Goal: Contribute content

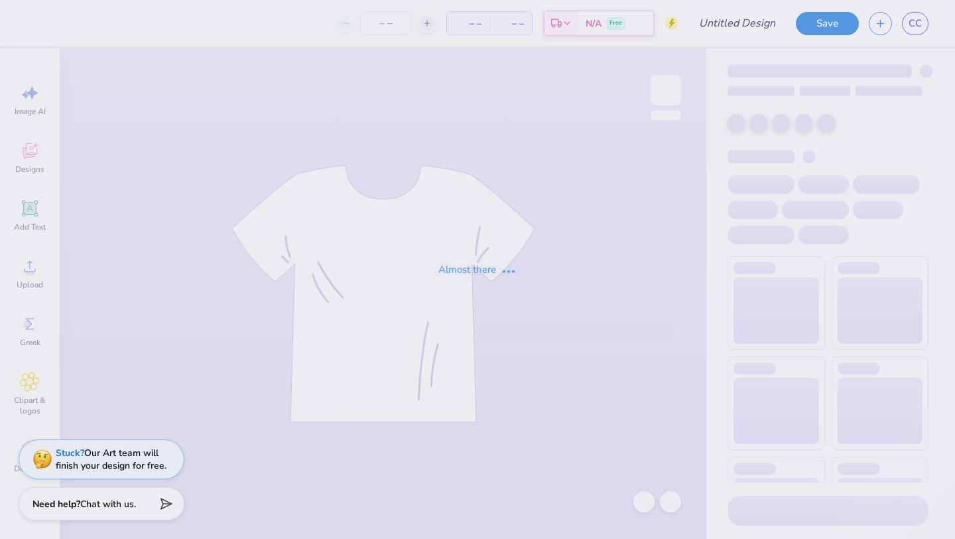
type input "NKoachElla?"
type input "45"
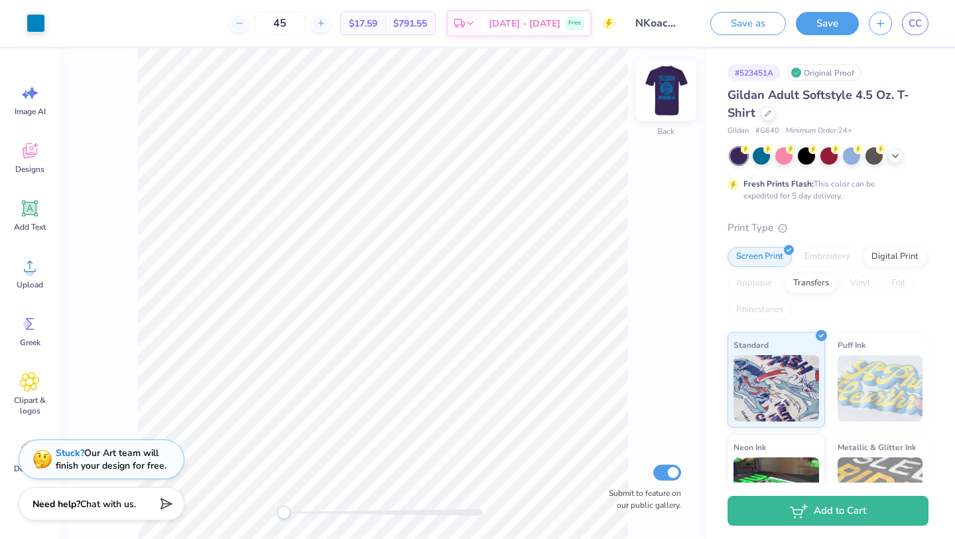
click at [672, 77] on img at bounding box center [666, 90] width 53 height 53
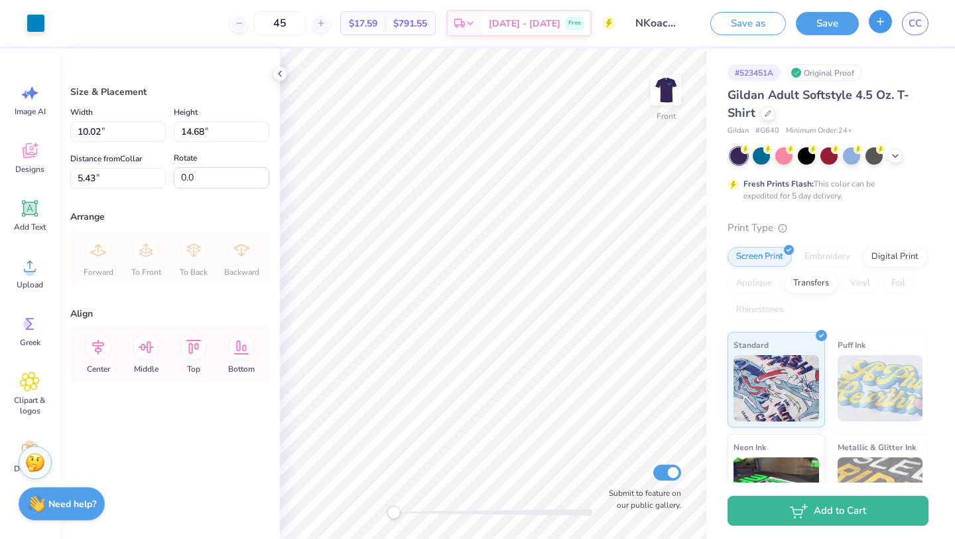
click at [886, 14] on button "button" at bounding box center [880, 21] width 23 height 23
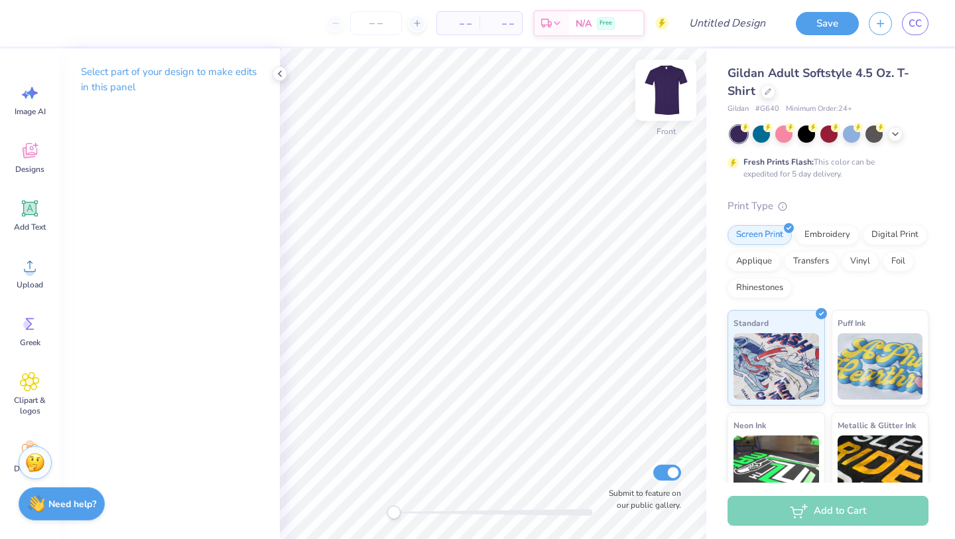
click at [668, 94] on img at bounding box center [666, 90] width 53 height 53
click at [916, 21] on span "CC" at bounding box center [915, 23] width 13 height 15
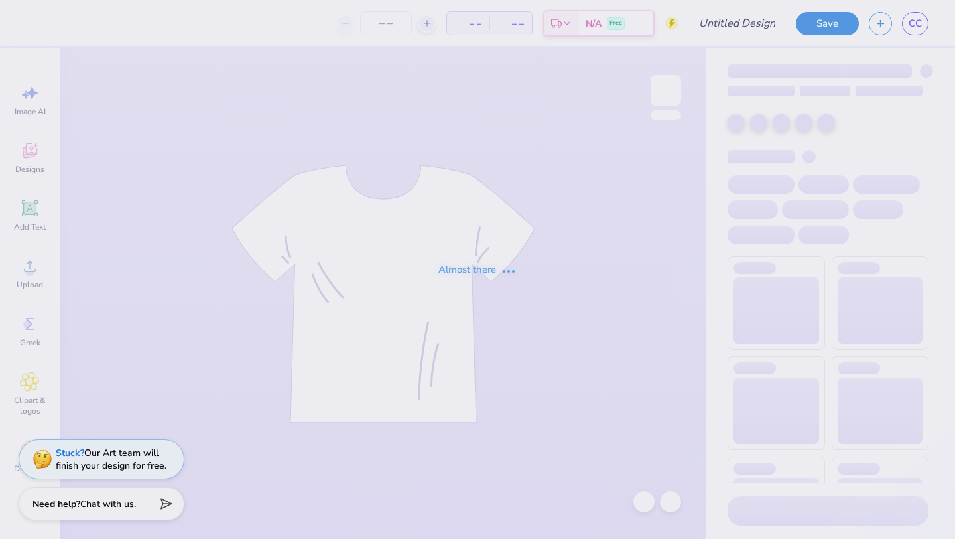
type input "nkochella"
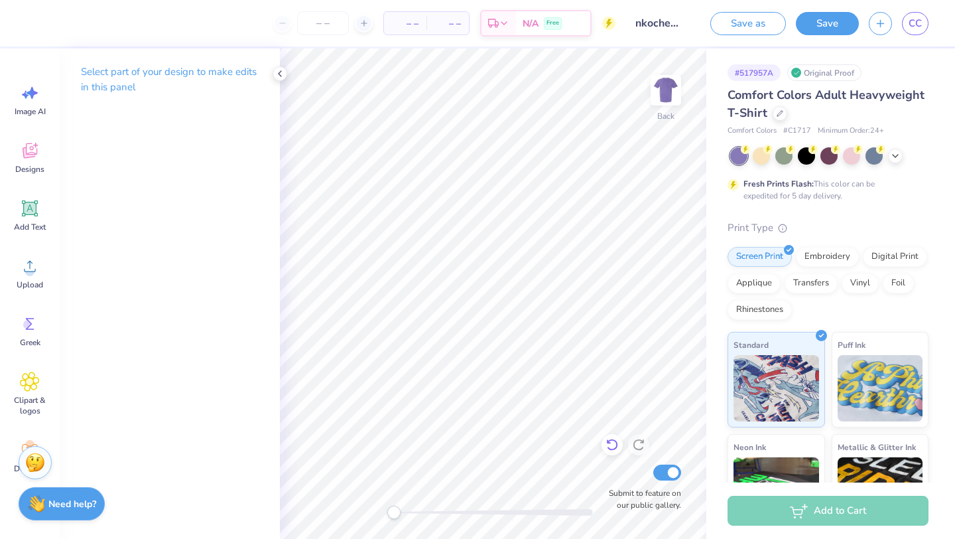
click at [610, 448] on icon at bounding box center [612, 444] width 13 height 13
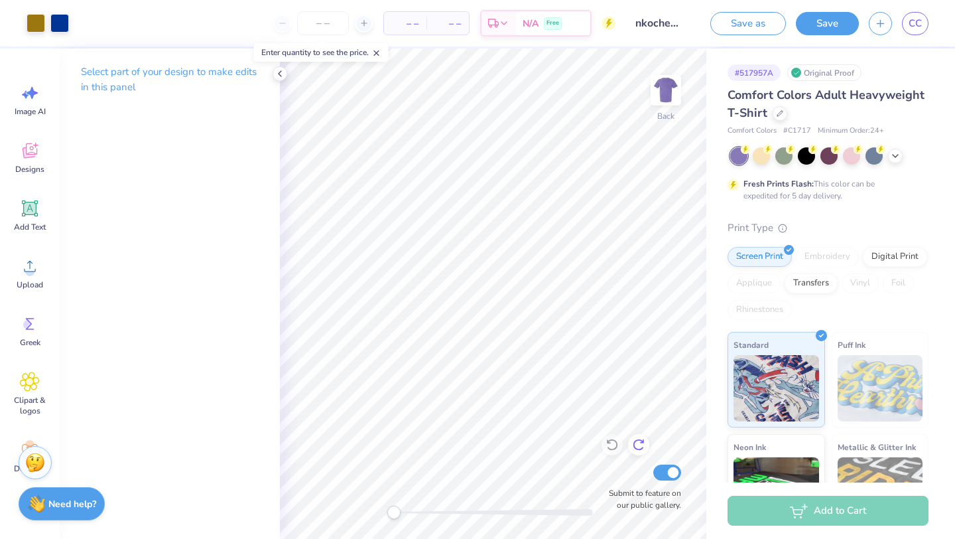
click at [645, 449] on icon at bounding box center [638, 444] width 13 height 13
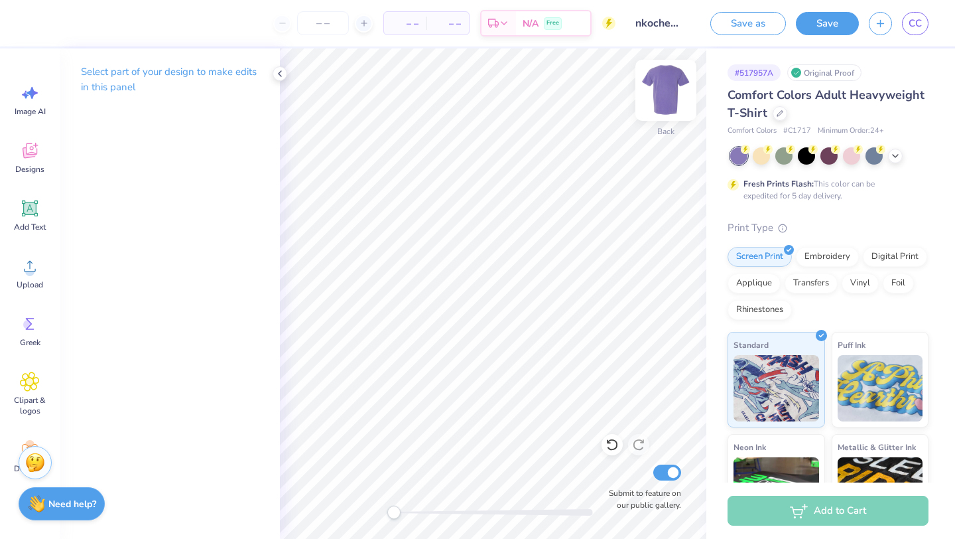
click at [674, 87] on img at bounding box center [666, 90] width 53 height 53
click at [825, 27] on button "Save" at bounding box center [827, 21] width 63 height 23
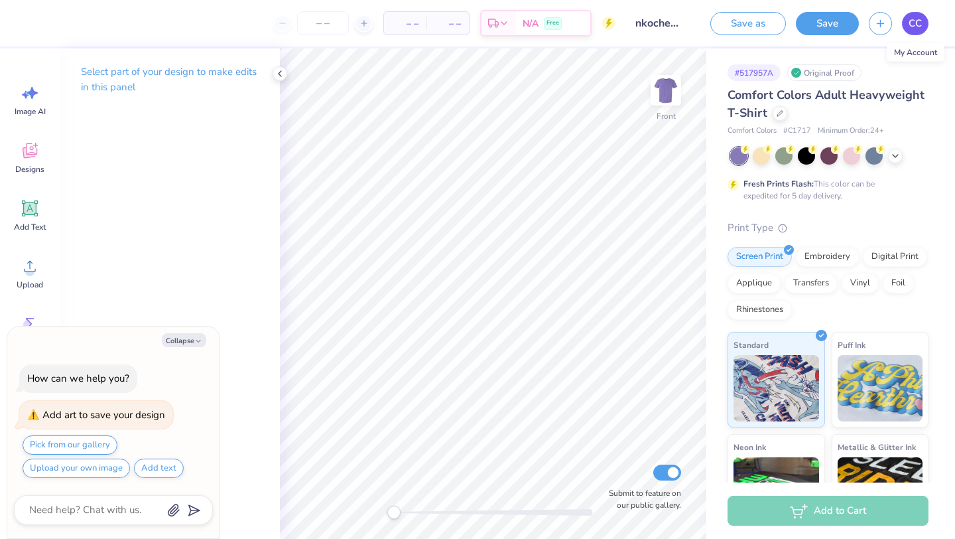
click at [912, 20] on span "CC" at bounding box center [915, 23] width 13 height 15
type textarea "x"
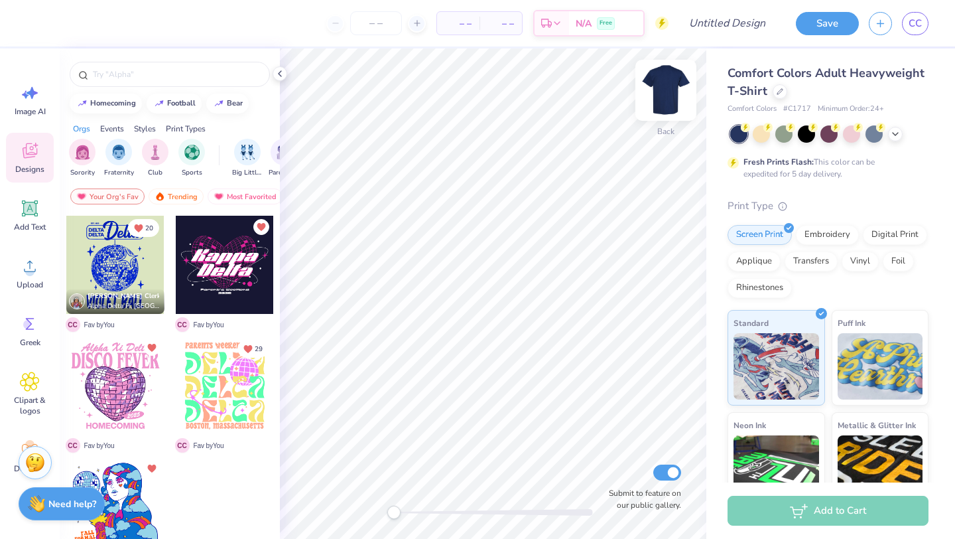
click at [669, 84] on img at bounding box center [666, 90] width 53 height 53
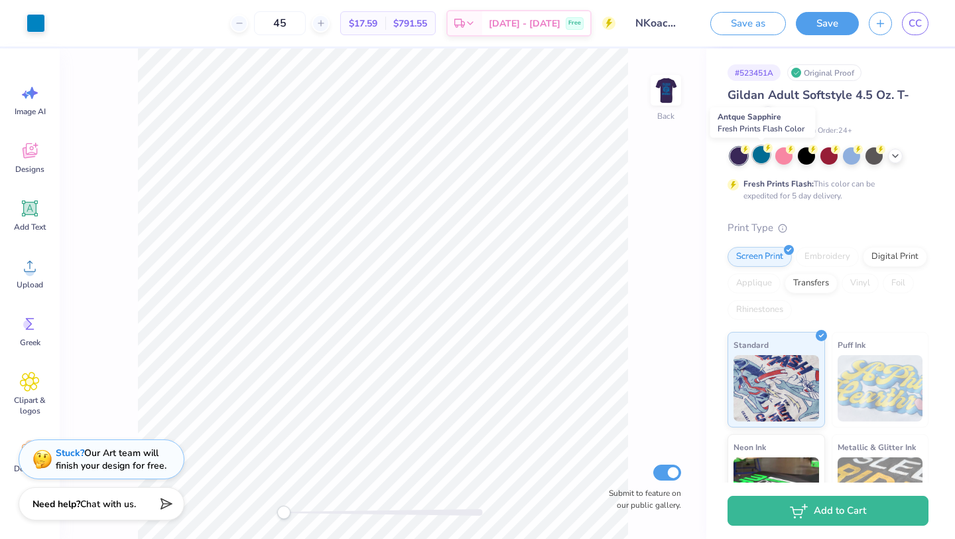
click at [756, 155] on div at bounding box center [761, 154] width 17 height 17
click at [895, 159] on icon at bounding box center [895, 154] width 11 height 11
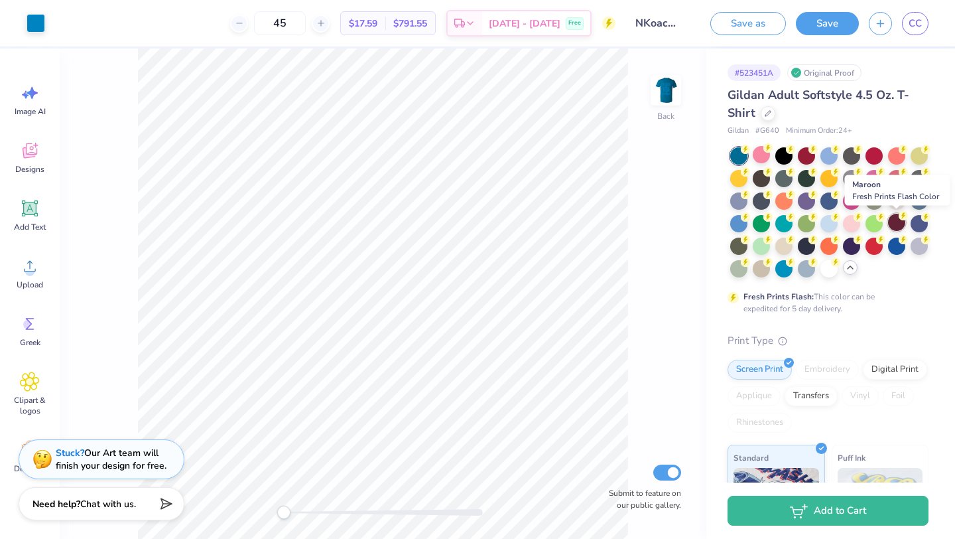
click at [891, 228] on div at bounding box center [896, 222] width 17 height 17
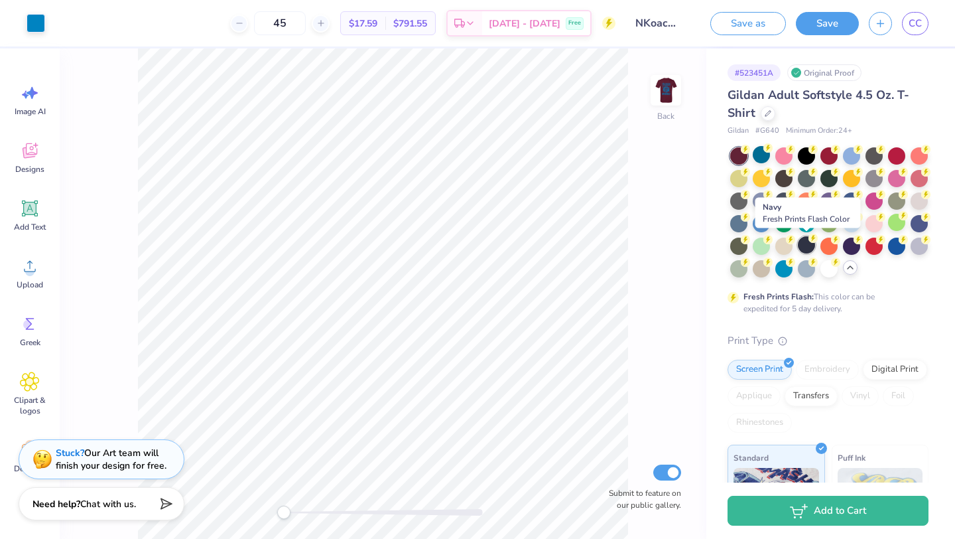
click at [803, 242] on div at bounding box center [806, 244] width 17 height 17
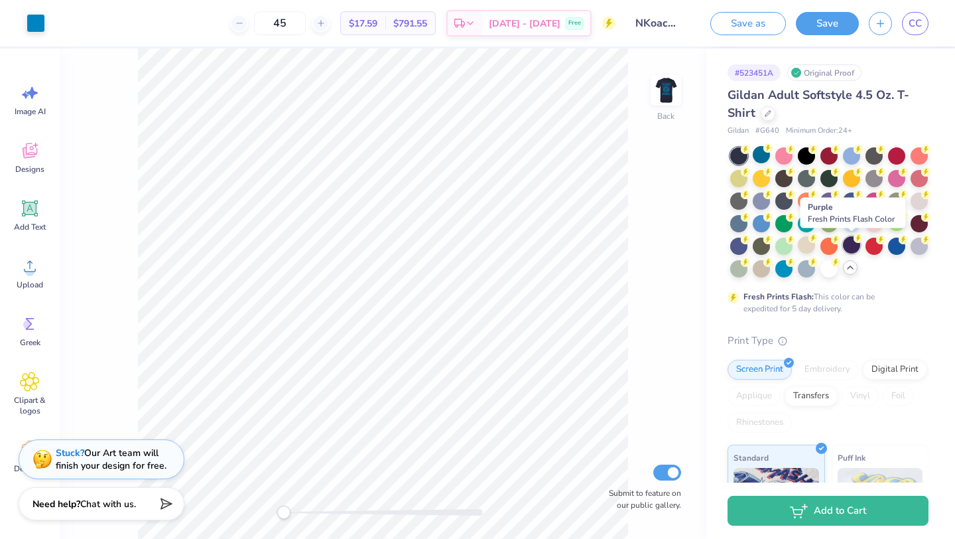
click at [846, 242] on div at bounding box center [851, 244] width 17 height 17
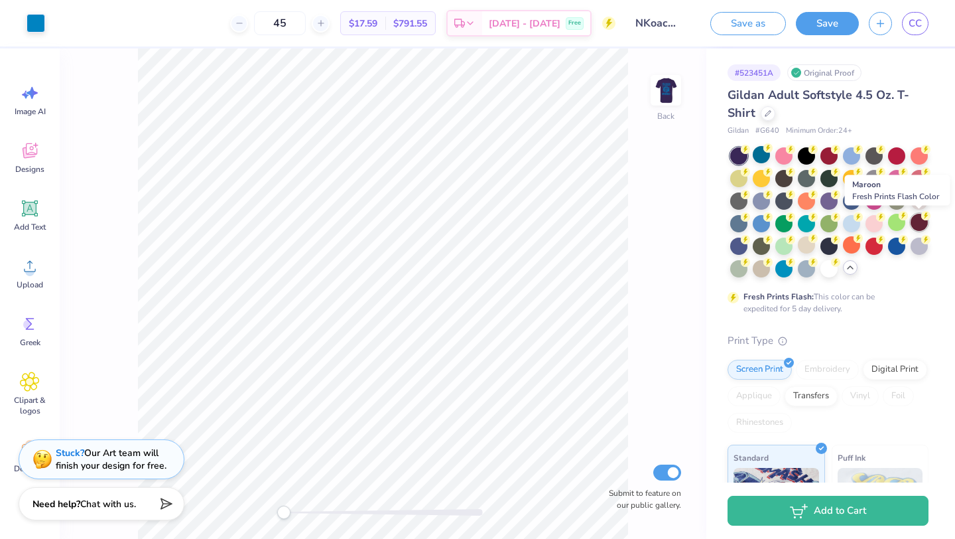
click at [924, 221] on div at bounding box center [919, 222] width 17 height 17
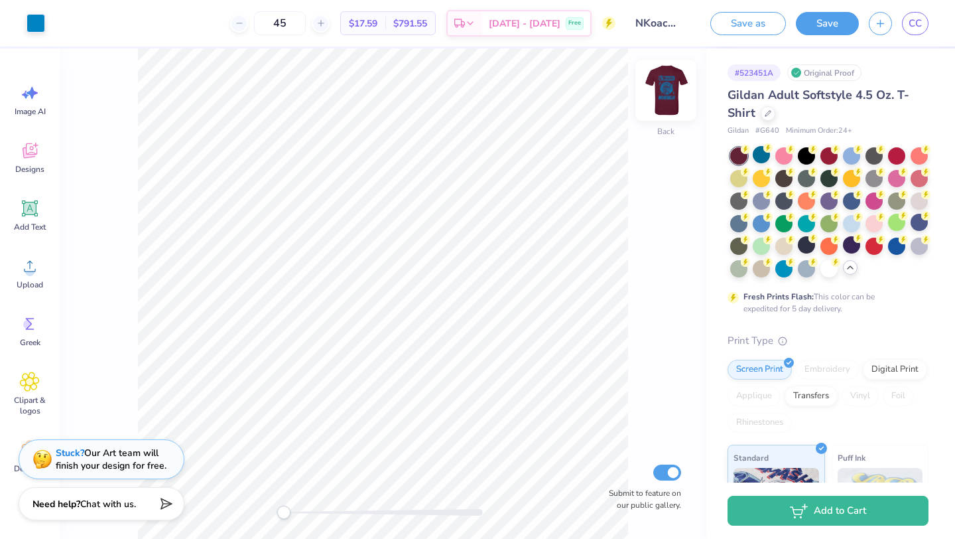
click at [663, 84] on img at bounding box center [666, 90] width 53 height 53
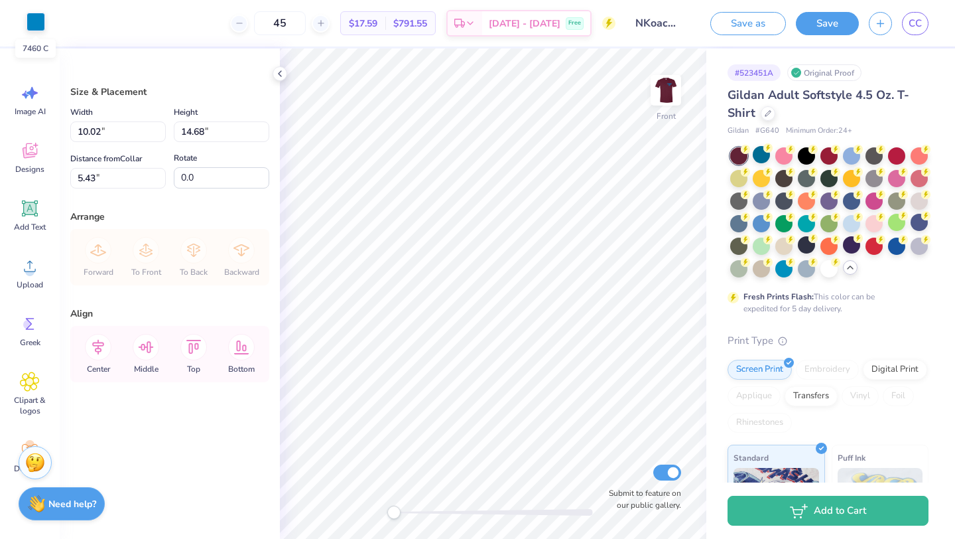
click at [42, 30] on div at bounding box center [36, 22] width 19 height 19
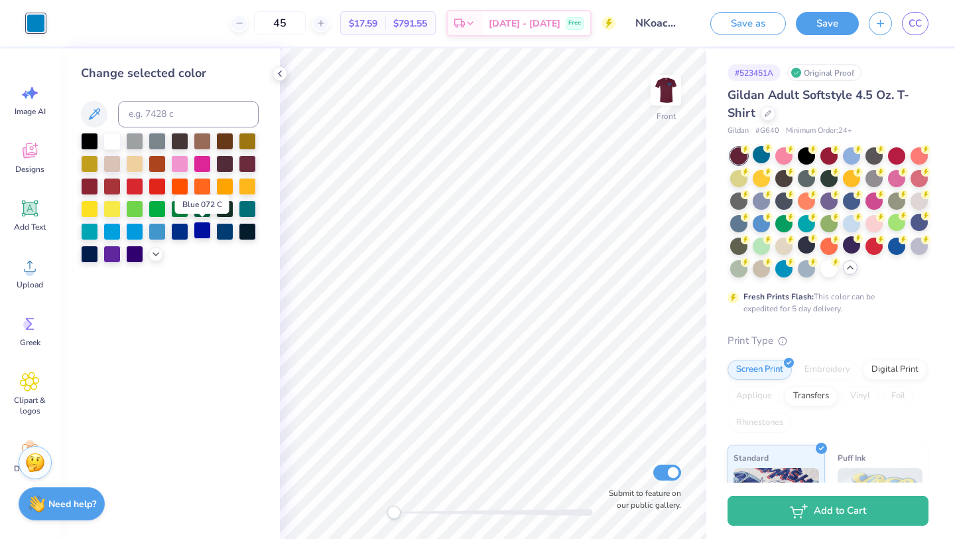
click at [202, 230] on div at bounding box center [202, 230] width 17 height 17
click at [245, 234] on div at bounding box center [247, 230] width 17 height 17
click at [91, 252] on div at bounding box center [89, 252] width 17 height 17
click at [137, 256] on div at bounding box center [134, 252] width 17 height 17
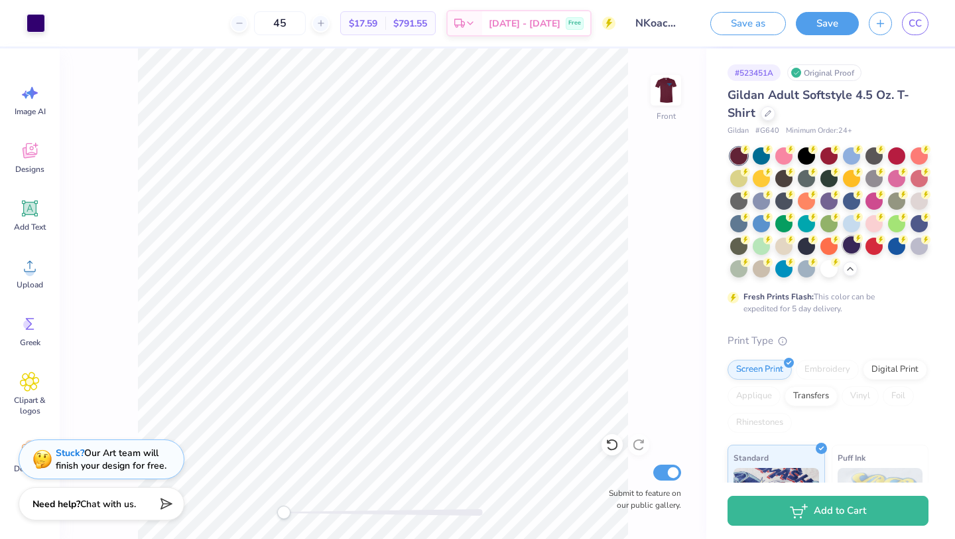
click at [854, 249] on div at bounding box center [851, 244] width 17 height 17
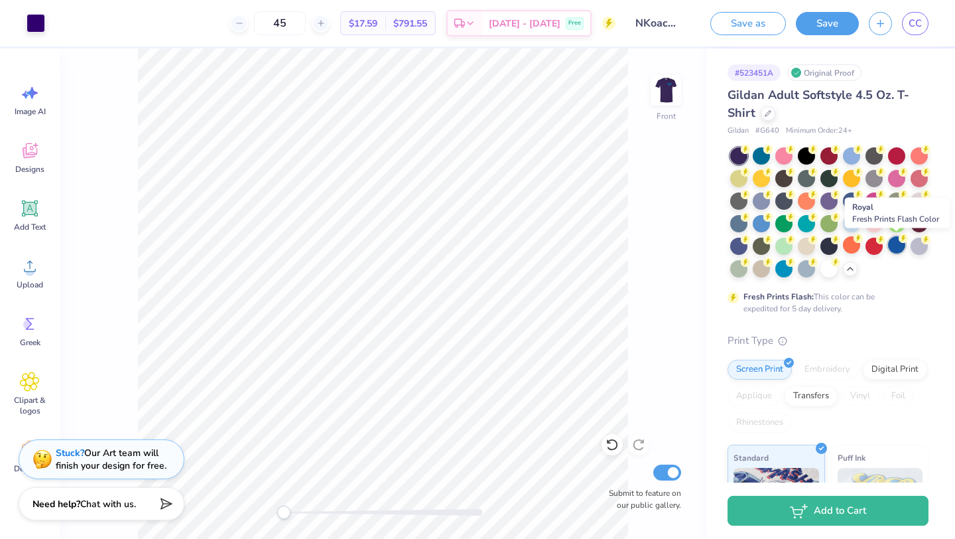
click at [892, 248] on div at bounding box center [896, 244] width 17 height 17
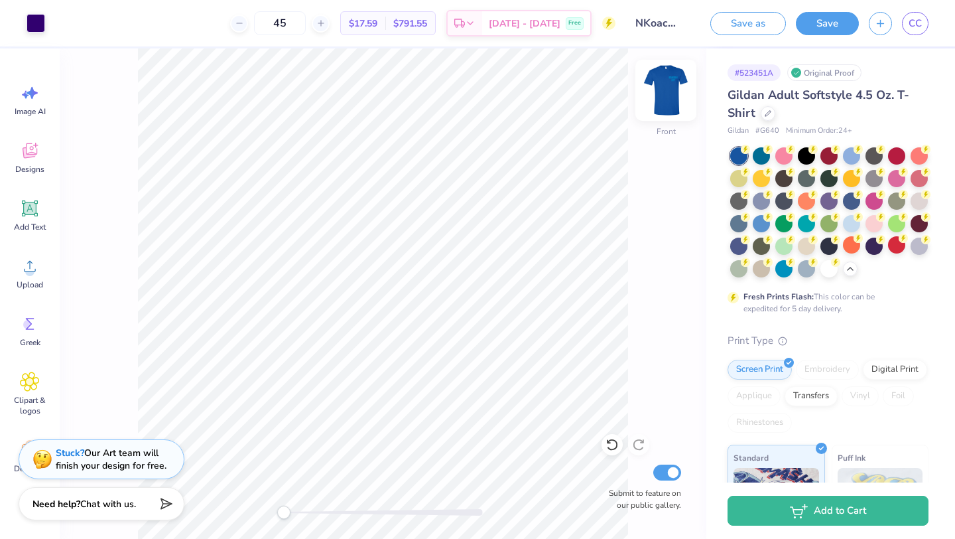
click at [671, 87] on img at bounding box center [666, 90] width 53 height 53
click at [656, 102] on img at bounding box center [666, 90] width 53 height 53
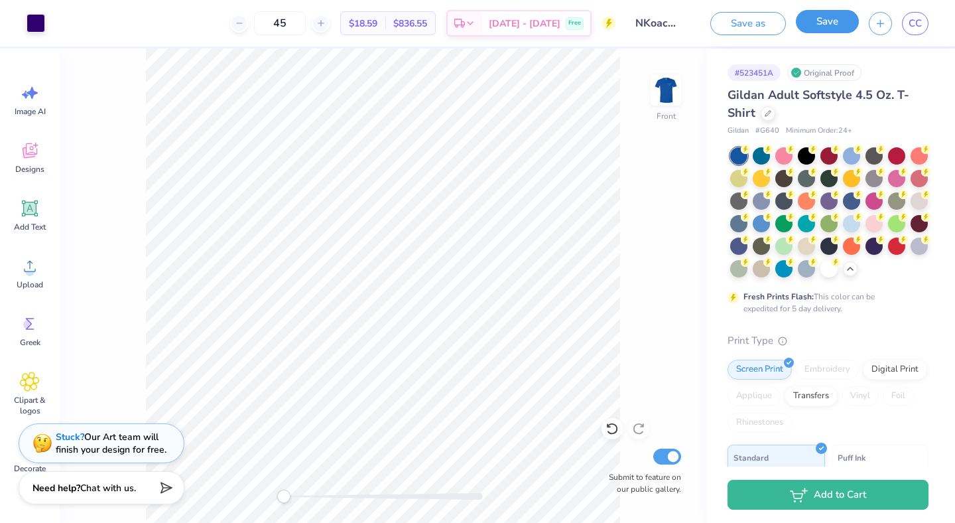
click at [816, 29] on button "Save" at bounding box center [827, 21] width 63 height 23
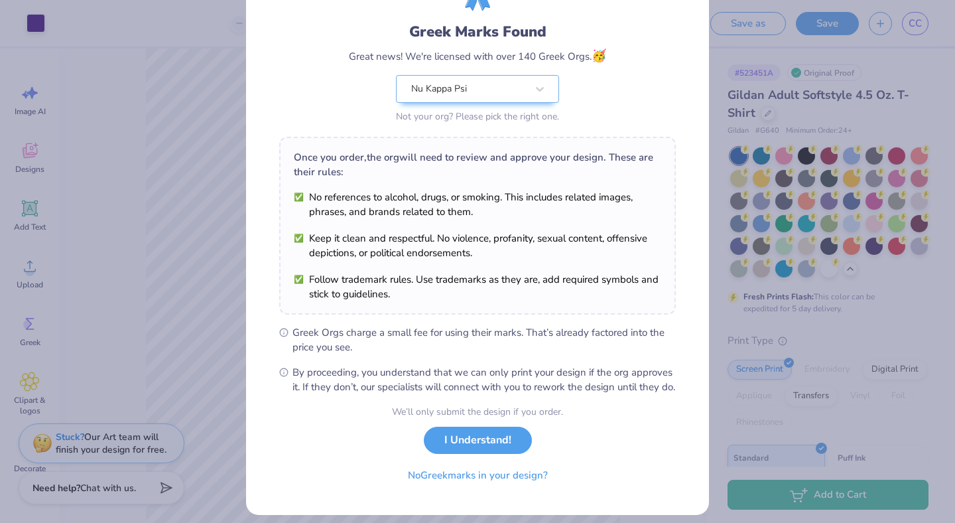
scroll to position [98, 0]
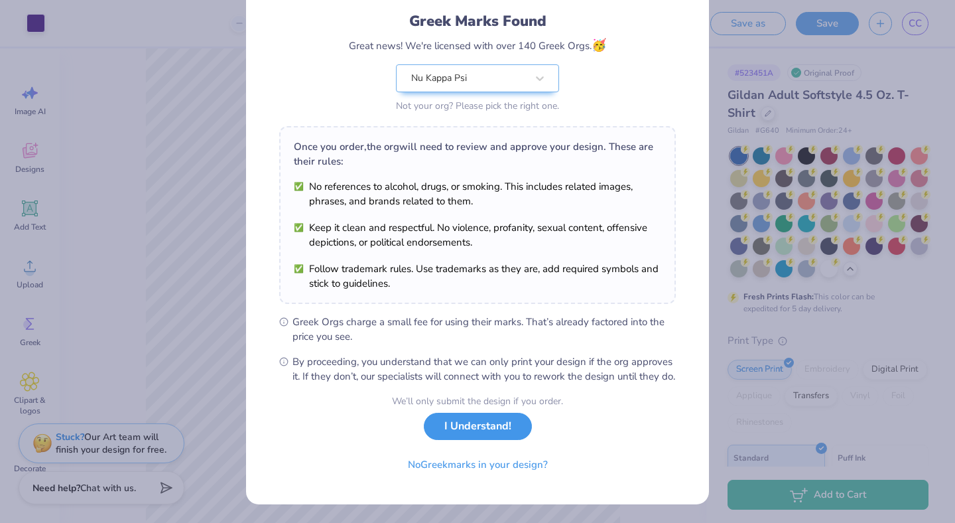
click at [487, 428] on button "I Understand!" at bounding box center [478, 426] width 108 height 27
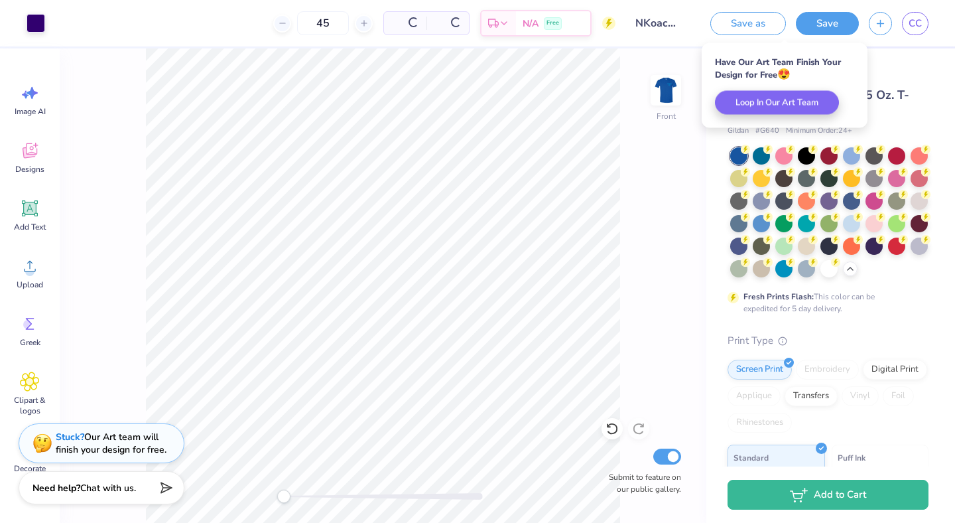
scroll to position [0, 0]
